Goal: Transaction & Acquisition: Purchase product/service

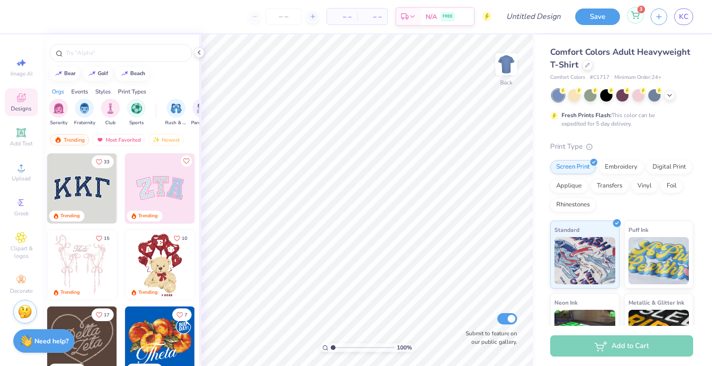
click at [636, 20] on div "3" at bounding box center [635, 15] width 17 height 17
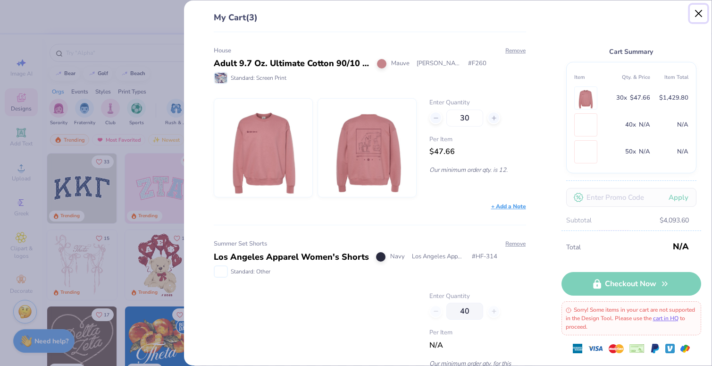
click at [693, 8] on button "Close" at bounding box center [699, 14] width 18 height 18
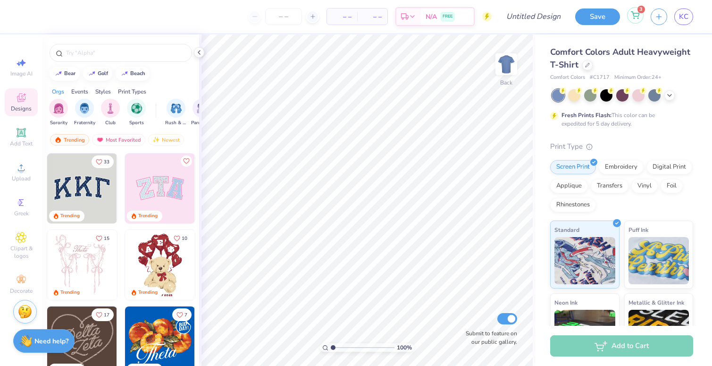
click at [641, 17] on div "3" at bounding box center [635, 15] width 17 height 17
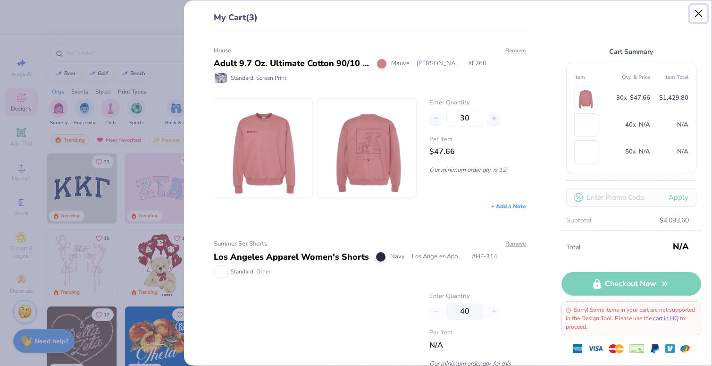
click at [699, 16] on button "Close" at bounding box center [699, 14] width 18 height 18
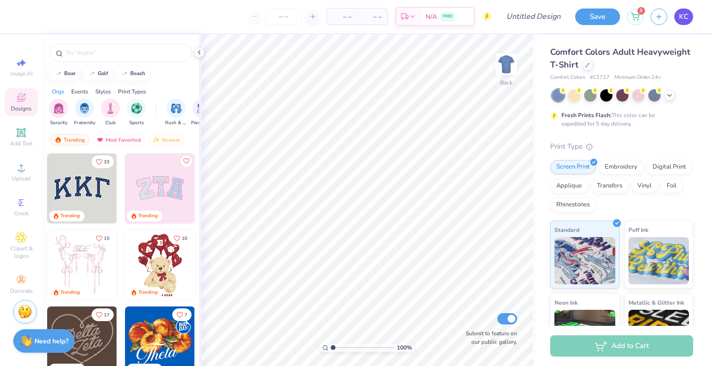
click at [677, 19] on link "KC" at bounding box center [684, 16] width 19 height 17
click at [585, 71] on div "Comfort Colors Adult Heavyweight T-Shirt" at bounding box center [622, 58] width 143 height 25
click at [586, 63] on icon at bounding box center [587, 64] width 5 height 5
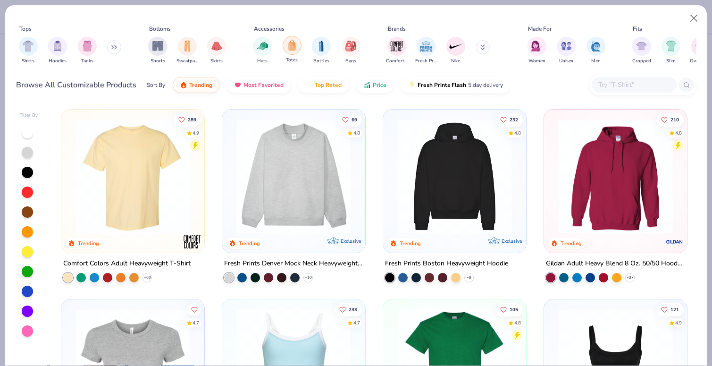
click at [291, 49] on img "filter for Totes" at bounding box center [292, 45] width 10 height 11
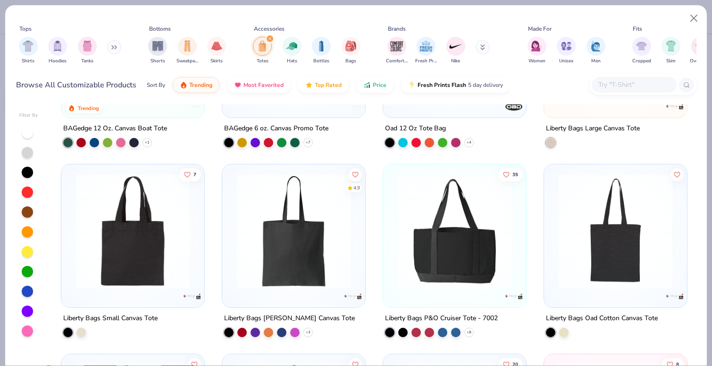
scroll to position [143, 0]
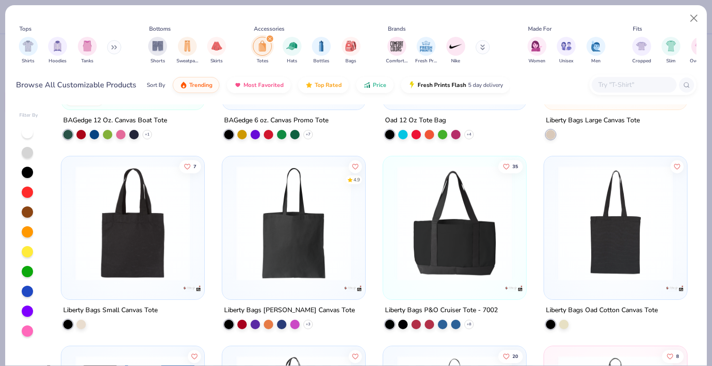
click at [453, 242] on img at bounding box center [455, 223] width 124 height 115
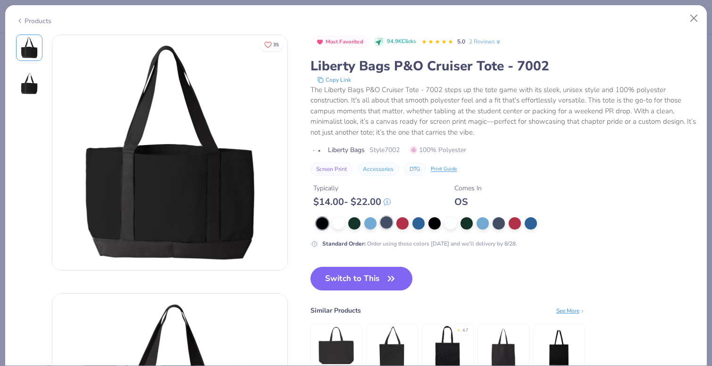
click at [385, 226] on div at bounding box center [387, 222] width 12 height 12
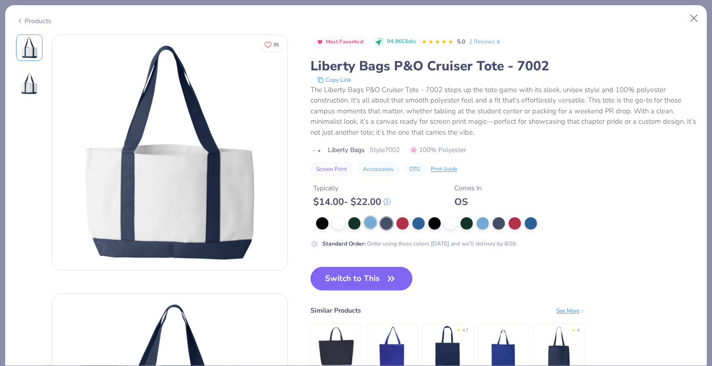
click at [372, 224] on div at bounding box center [370, 222] width 12 height 12
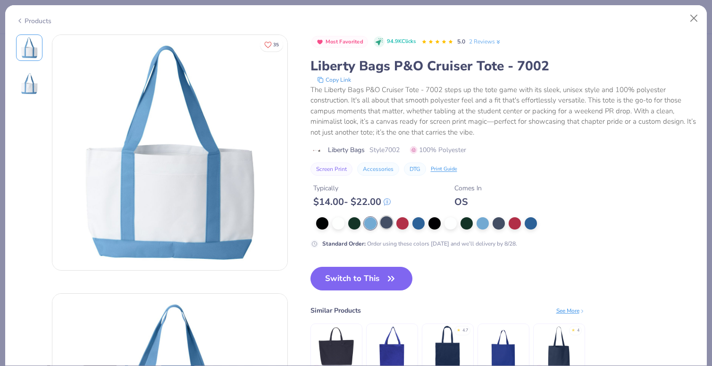
click at [385, 221] on div at bounding box center [387, 222] width 12 height 12
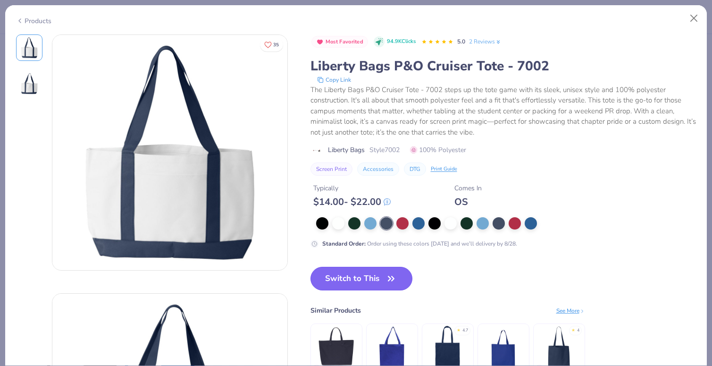
click at [397, 272] on icon "button" at bounding box center [391, 278] width 13 height 13
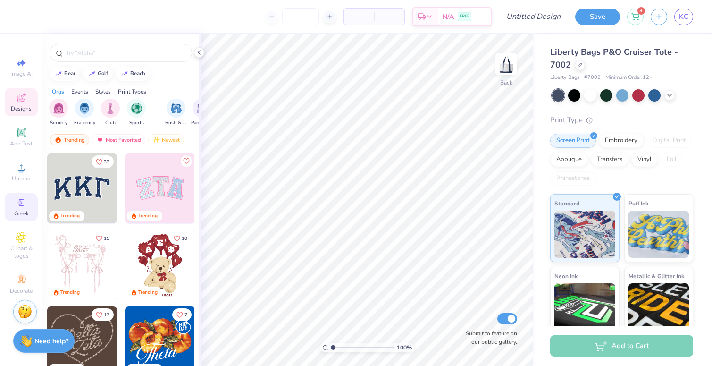
click at [21, 212] on span "Greek" at bounding box center [21, 214] width 15 height 8
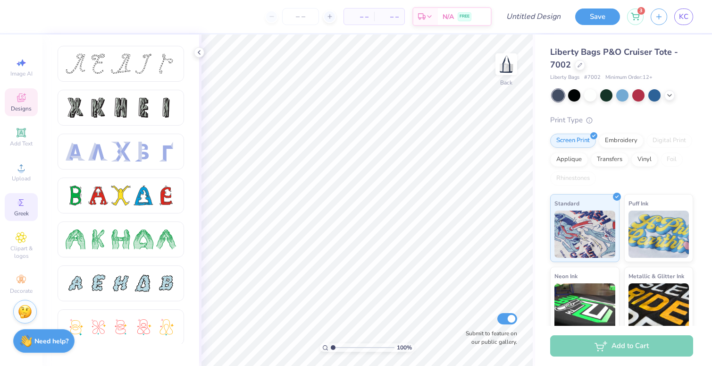
click at [20, 104] on div "Designs" at bounding box center [21, 102] width 33 height 28
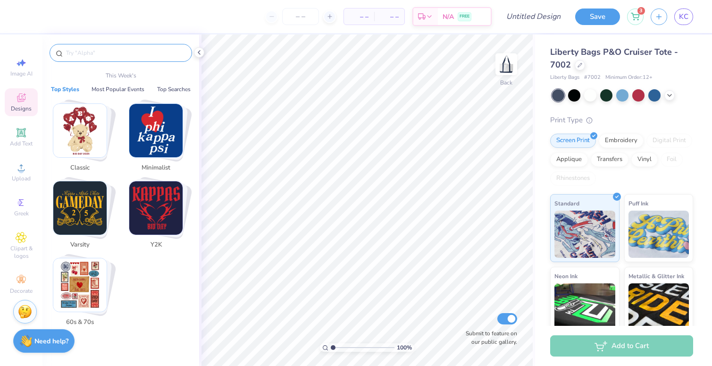
click at [92, 51] on input "text" at bounding box center [125, 52] width 121 height 9
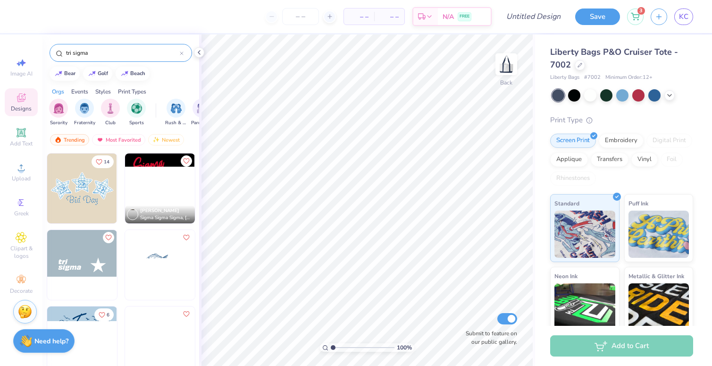
type input "tri sigma"
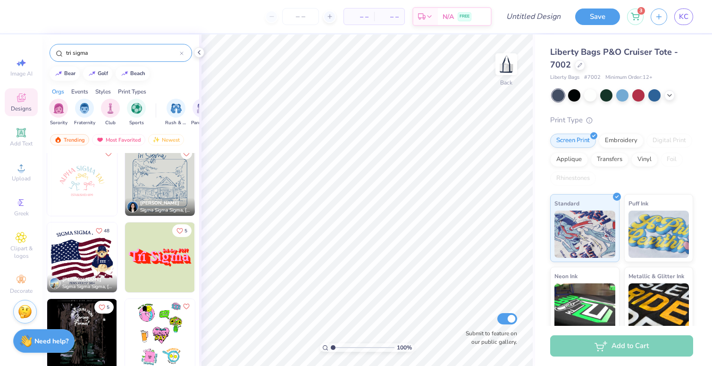
scroll to position [1472, 0]
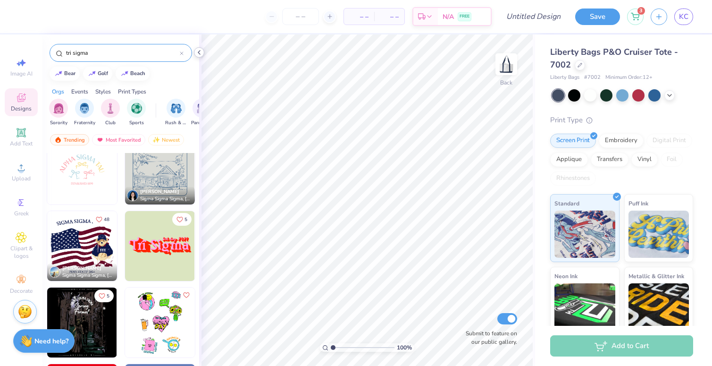
click at [203, 52] on div at bounding box center [199, 52] width 10 height 10
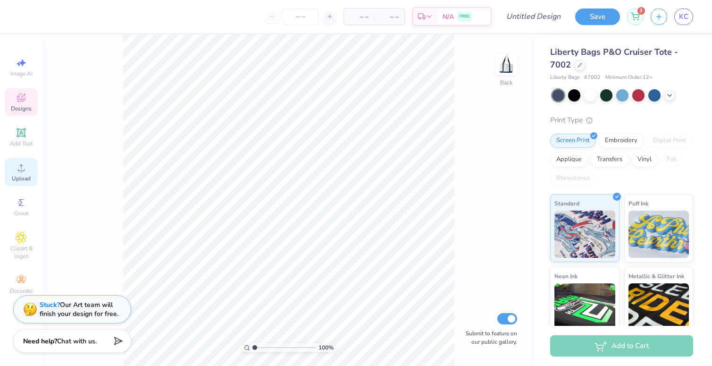
click at [18, 176] on span "Upload" at bounding box center [21, 179] width 19 height 8
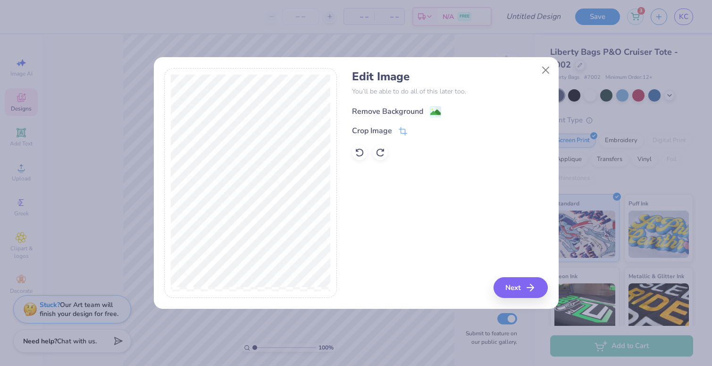
click at [375, 112] on div "Remove Background" at bounding box center [387, 111] width 71 height 11
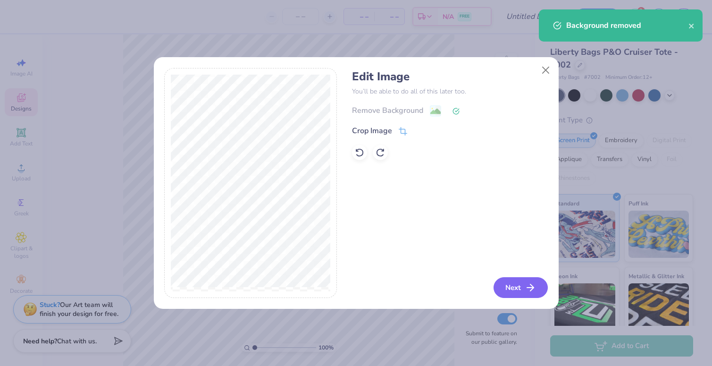
click at [517, 286] on button "Next" at bounding box center [521, 287] width 54 height 21
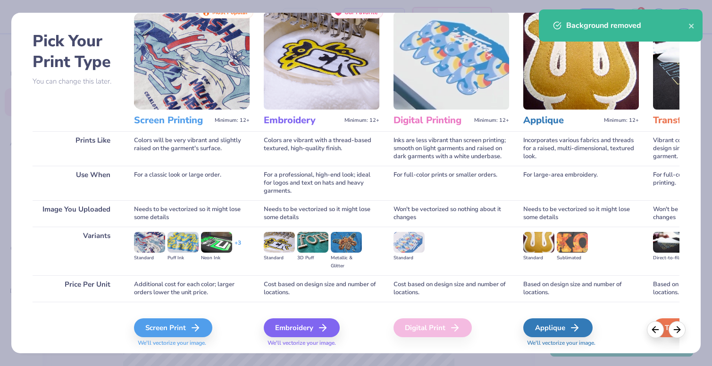
scroll to position [58, 0]
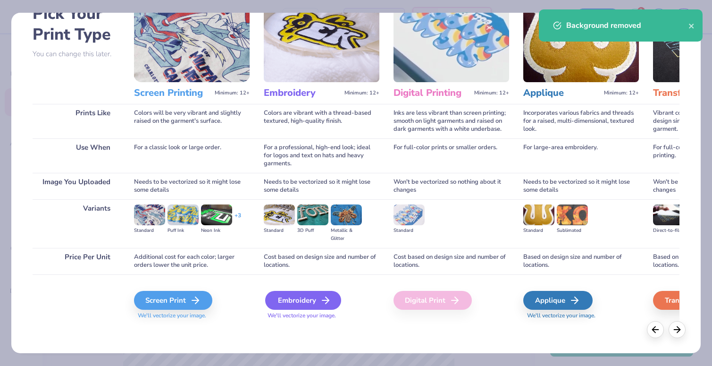
click at [311, 295] on div "Embroidery" at bounding box center [303, 300] width 76 height 19
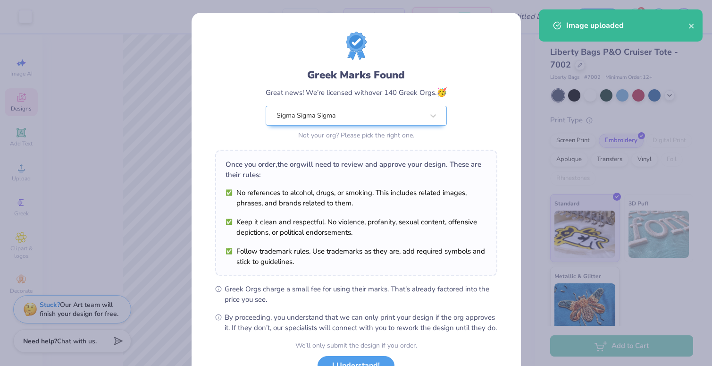
click at [304, 279] on body "Art colors – – Per Item – – Total Est. Delivery N/A FREE Design Title Save 3 KC…" at bounding box center [356, 183] width 712 height 366
type input "5.02"
type input "2.08"
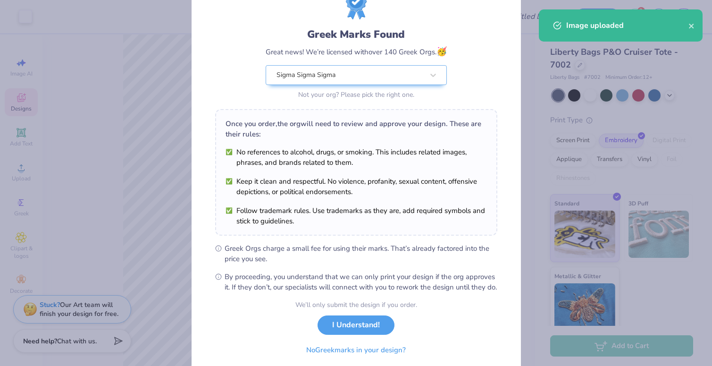
scroll to position [76, 0]
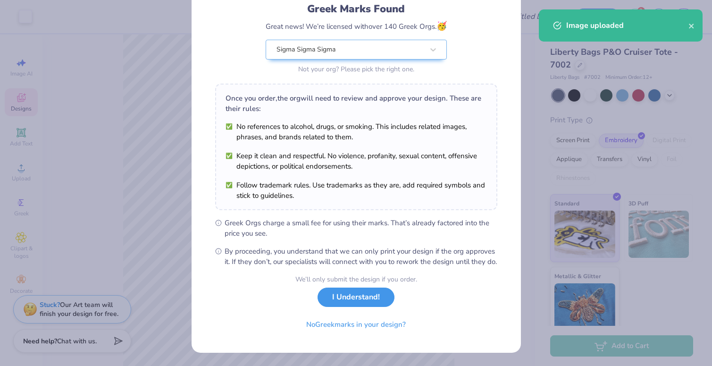
click at [352, 304] on button "I Understand!" at bounding box center [356, 297] width 77 height 19
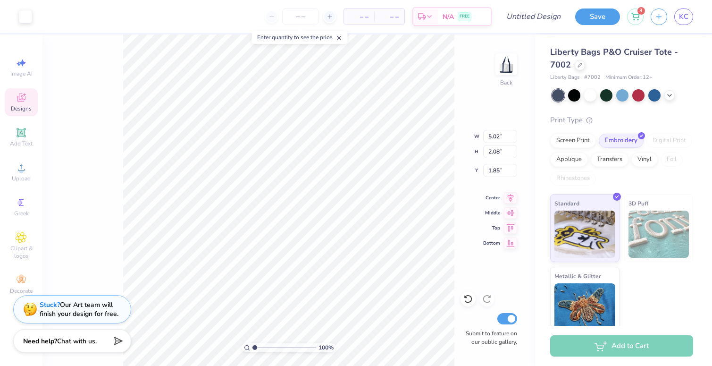
type input "1.42"
type input "6.41"
type input "2.66"
type input "0.84"
click at [24, 22] on div at bounding box center [25, 15] width 13 height 13
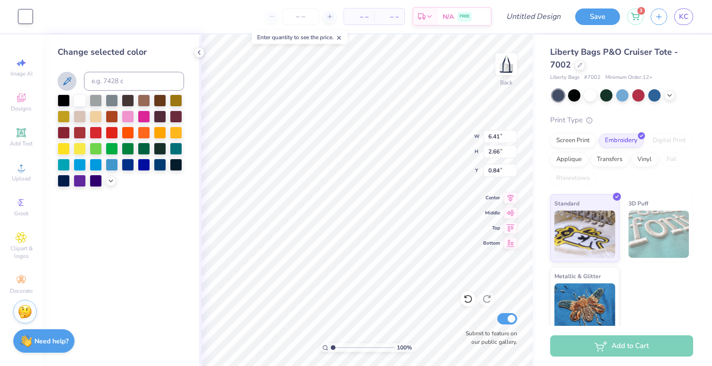
click at [68, 84] on icon at bounding box center [66, 81] width 11 height 11
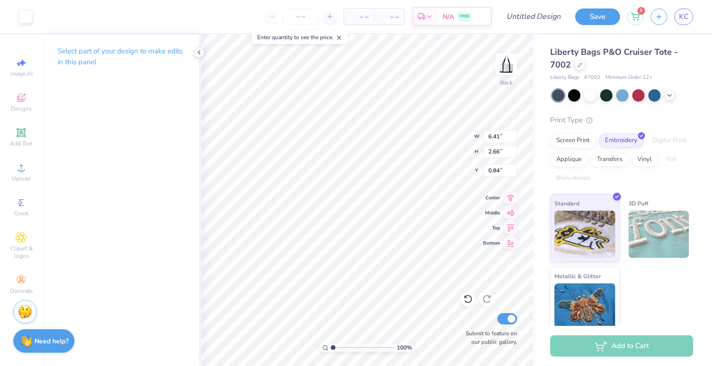
click at [34, 21] on div "Art colors – – Per Item – – Total Est. Delivery N/A FREE Design Title Save 3 KC" at bounding box center [356, 16] width 712 height 33
click at [21, 14] on div at bounding box center [25, 15] width 13 height 13
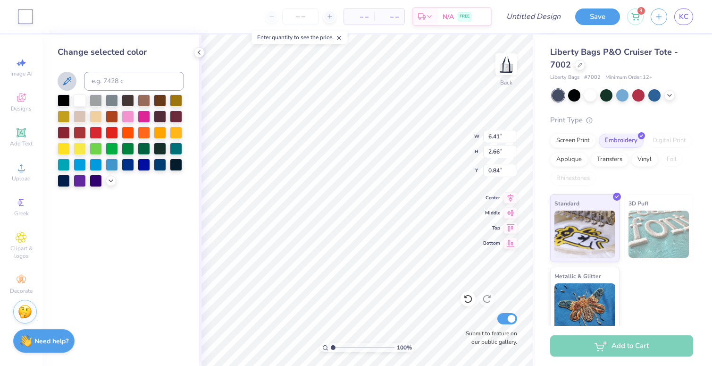
click at [62, 80] on icon at bounding box center [66, 81] width 11 height 11
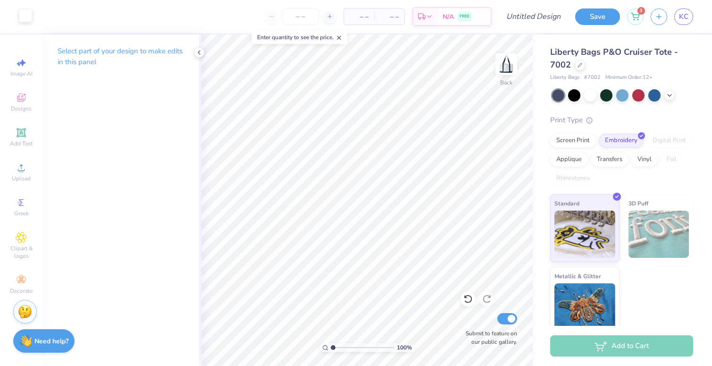
click at [28, 18] on div at bounding box center [25, 15] width 13 height 13
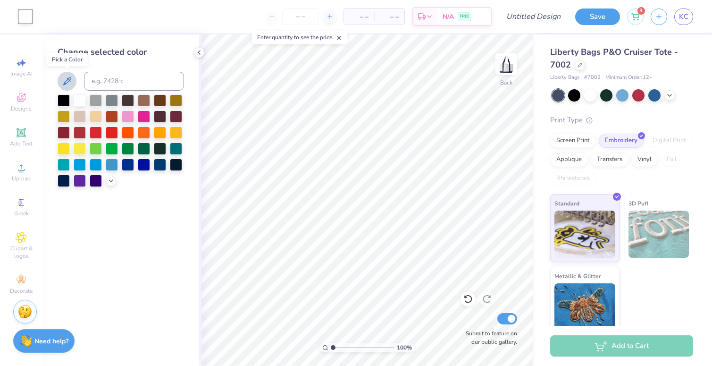
click at [62, 80] on icon at bounding box center [66, 81] width 11 height 11
drag, startPoint x: 63, startPoint y: 80, endPoint x: 66, endPoint y: 73, distance: 7.6
click at [66, 73] on button at bounding box center [67, 81] width 19 height 19
click at [163, 162] on div at bounding box center [160, 164] width 12 height 12
click at [177, 167] on div at bounding box center [176, 164] width 12 height 12
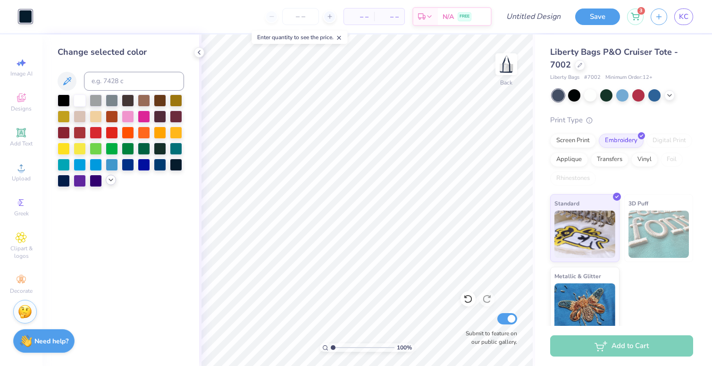
click at [110, 180] on icon at bounding box center [111, 180] width 8 height 8
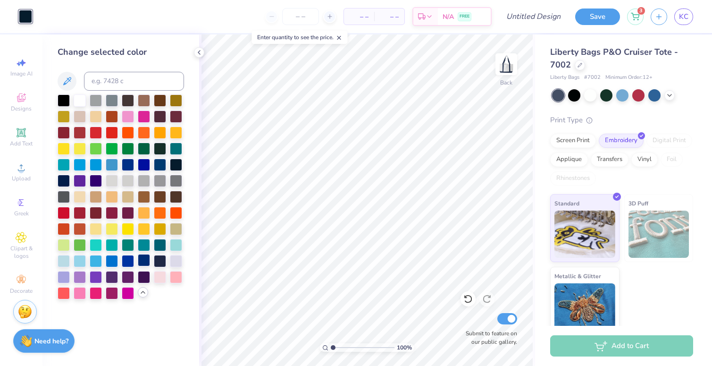
click at [148, 263] on div at bounding box center [144, 260] width 12 height 12
click at [159, 262] on div at bounding box center [160, 260] width 12 height 12
click at [148, 256] on div at bounding box center [144, 260] width 12 height 12
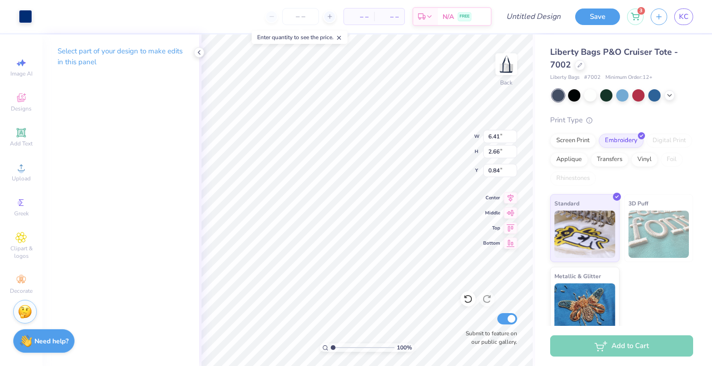
type input "1.17"
type input "0.84"
click at [533, 17] on input "Design Title" at bounding box center [545, 16] width 46 height 19
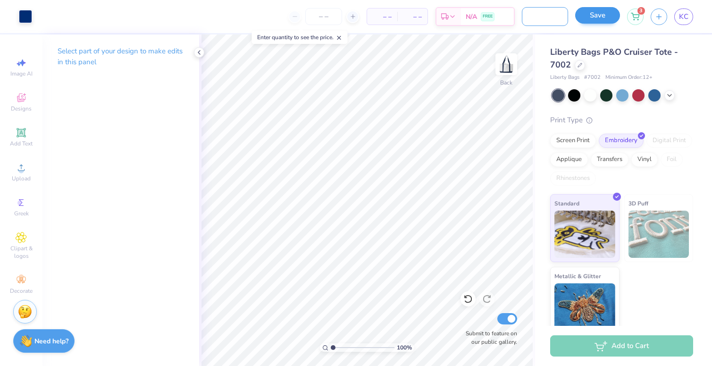
type input "Summer Set Tote"
click at [590, 17] on button "Save" at bounding box center [598, 15] width 45 height 17
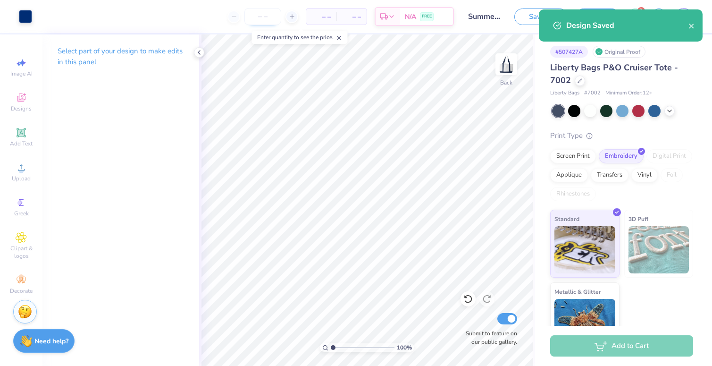
click at [262, 21] on input "number" at bounding box center [263, 16] width 37 height 17
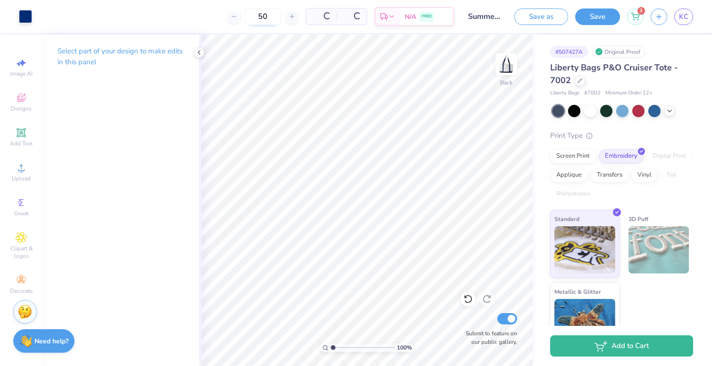
type input "50"
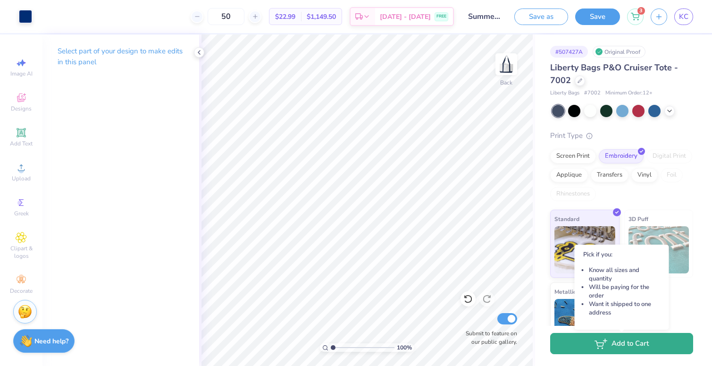
click at [642, 341] on button "Add to Cart" at bounding box center [622, 343] width 143 height 21
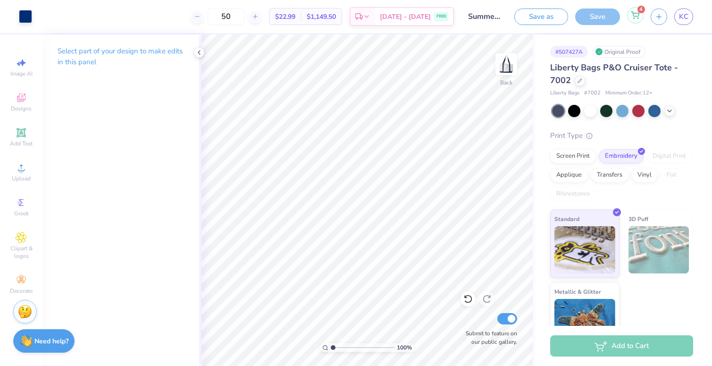
click at [639, 16] on icon at bounding box center [636, 14] width 8 height 5
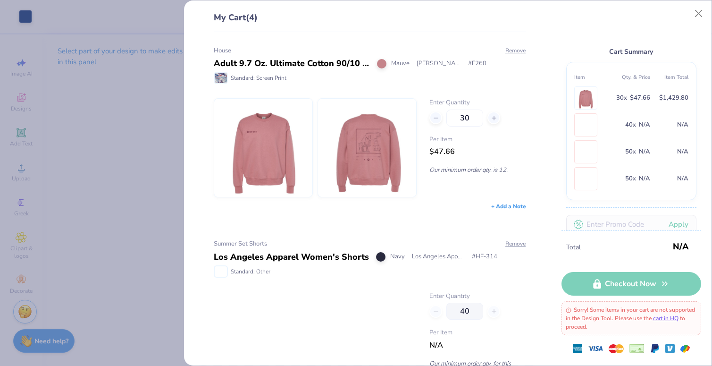
click at [142, 135] on div "My Cart (4) House Adult 9.7 Oz. Ultimate Cotton 90/10 Fleece Crew Mauve [PERSON…" at bounding box center [356, 183] width 712 height 366
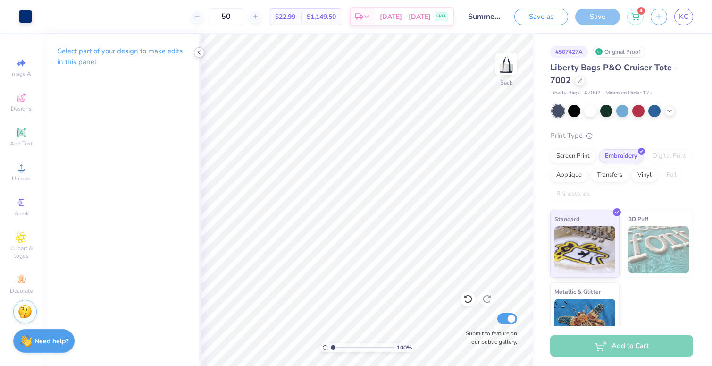
click at [202, 50] on icon at bounding box center [199, 53] width 8 height 8
